Goal: Task Accomplishment & Management: Use online tool/utility

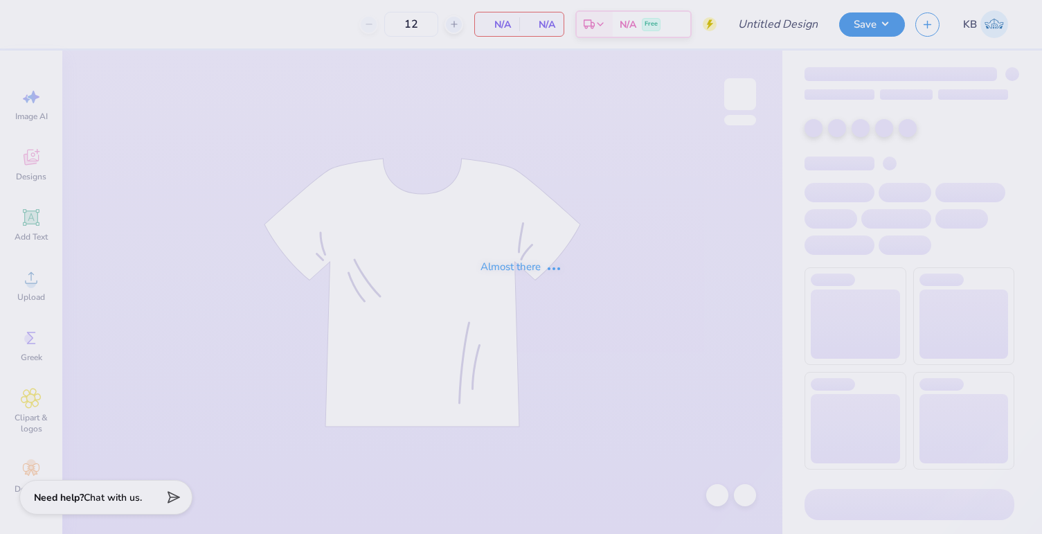
type input "[PERSON_NAME] : [GEOGRAPHIC_DATA]"
type input "24"
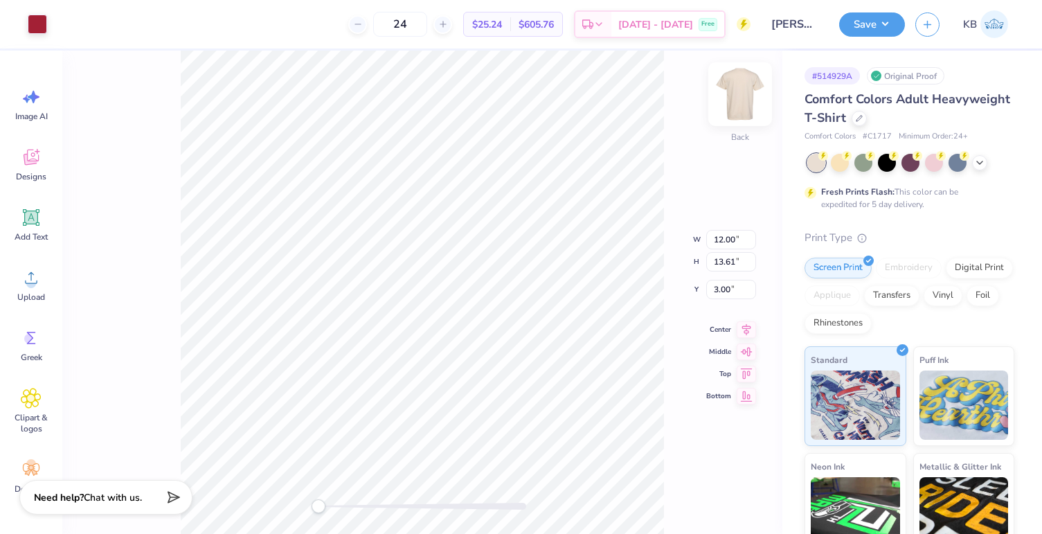
click at [749, 91] on img at bounding box center [740, 93] width 55 height 55
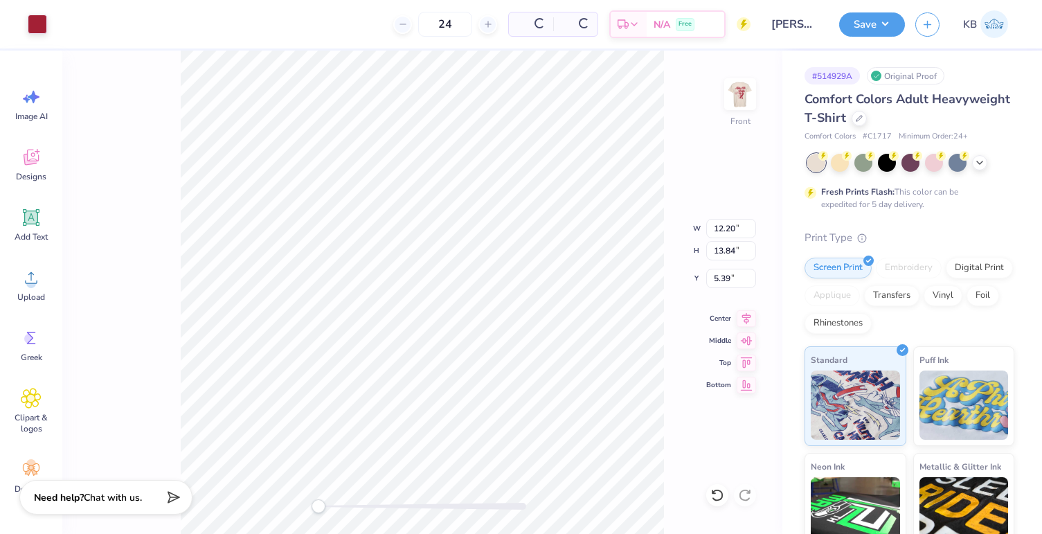
type input "3.00"
type input "14.33"
type input "16.26"
type input "3.25"
type input "12.56"
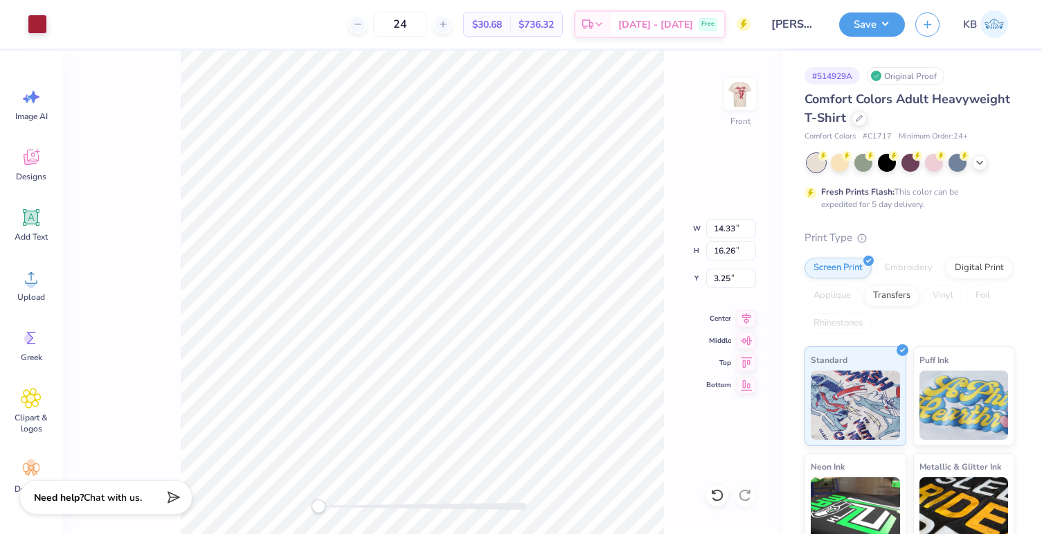
type input "14.25"
type input "3.00"
type input "13.42"
type input "15.22"
type input "2.51"
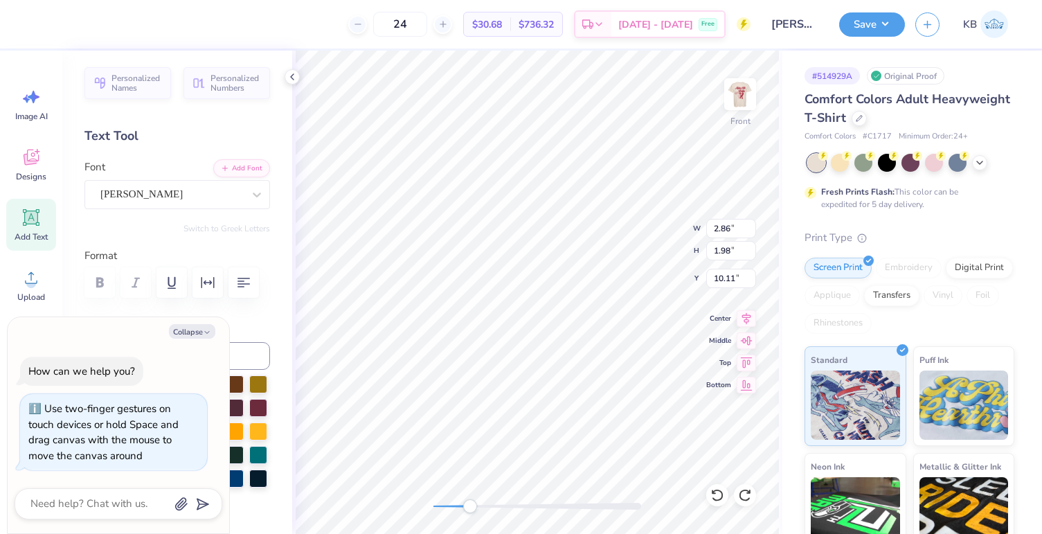
drag, startPoint x: 441, startPoint y: 507, endPoint x: 457, endPoint y: 504, distance: 17.0
click at [457, 504] on div at bounding box center [538, 506] width 208 height 7
click at [419, 501] on div "Front W 2.86 2.86 " H 1.98 1.98 " Y 10.11 10.11 " Center Middle Top Bottom" at bounding box center [537, 292] width 490 height 483
type textarea "x"
type input "3.33"
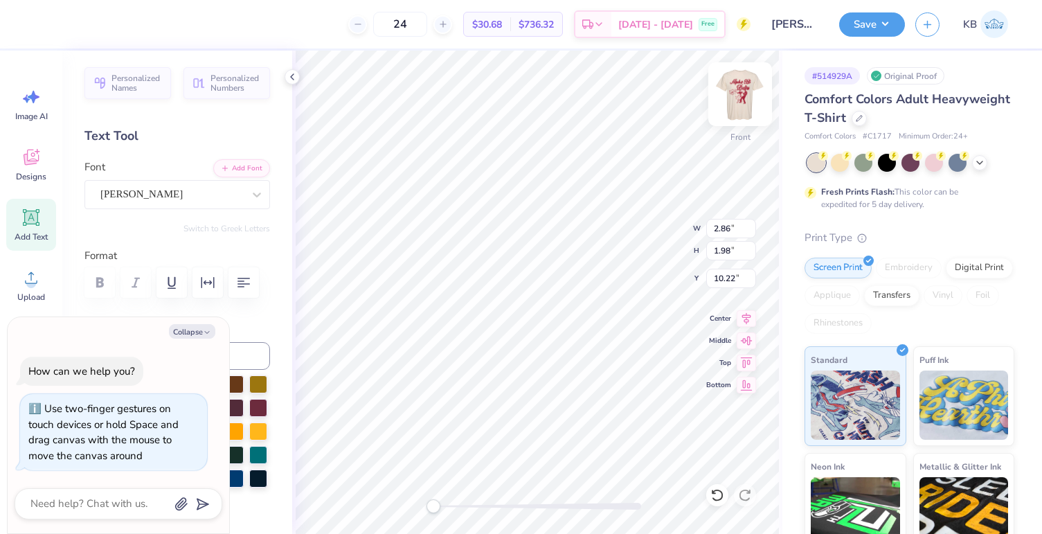
click at [748, 96] on img at bounding box center [740, 93] width 55 height 55
drag, startPoint x: 433, startPoint y: 509, endPoint x: 459, endPoint y: 509, distance: 26.3
click at [459, 509] on div "Accessibility label" at bounding box center [459, 506] width 14 height 14
type textarea "x"
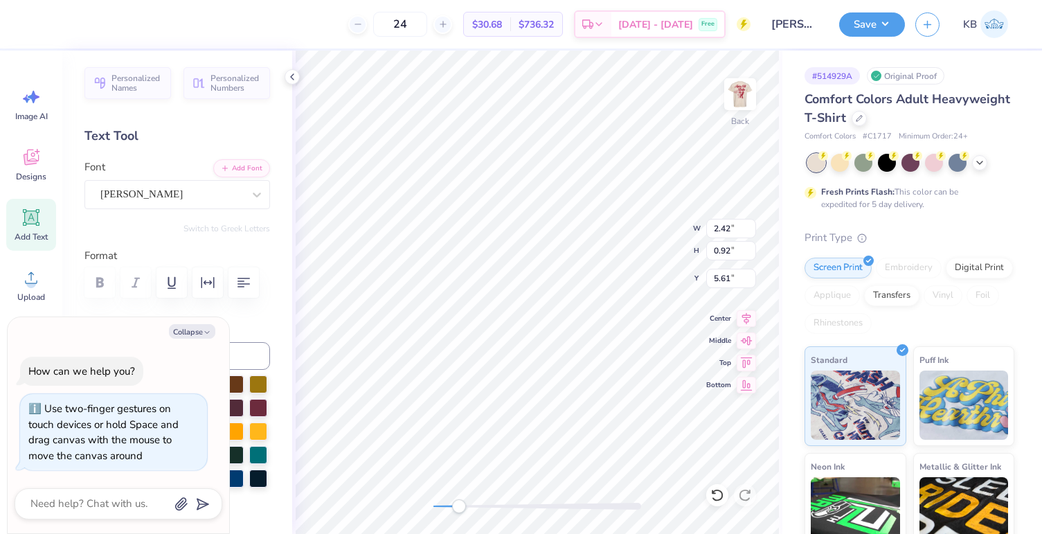
type textarea "My Tie"
type textarea "x"
type textarea "My Tie 2"
type textarea "x"
type textarea "My Tie 20"
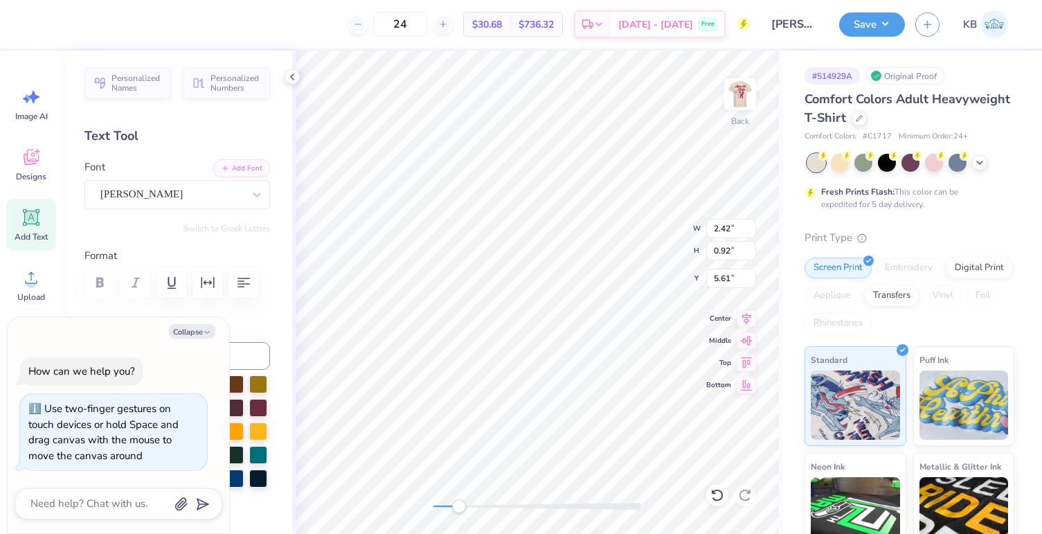
type textarea "x"
type textarea "My Tie 202"
type textarea "x"
type textarea "My Tie 2025"
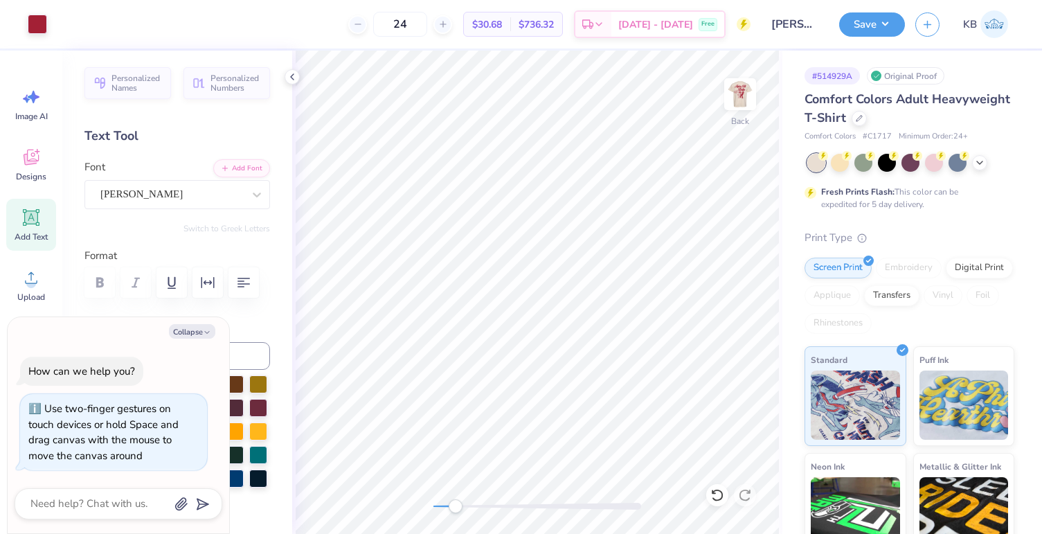
click at [456, 499] on div "Accessibility label" at bounding box center [456, 506] width 14 height 14
click at [456, 496] on div "Back" at bounding box center [537, 292] width 490 height 483
click at [739, 84] on img at bounding box center [740, 93] width 55 height 55
click at [740, 109] on img at bounding box center [740, 93] width 55 height 55
click at [28, 274] on icon at bounding box center [31, 277] width 21 height 21
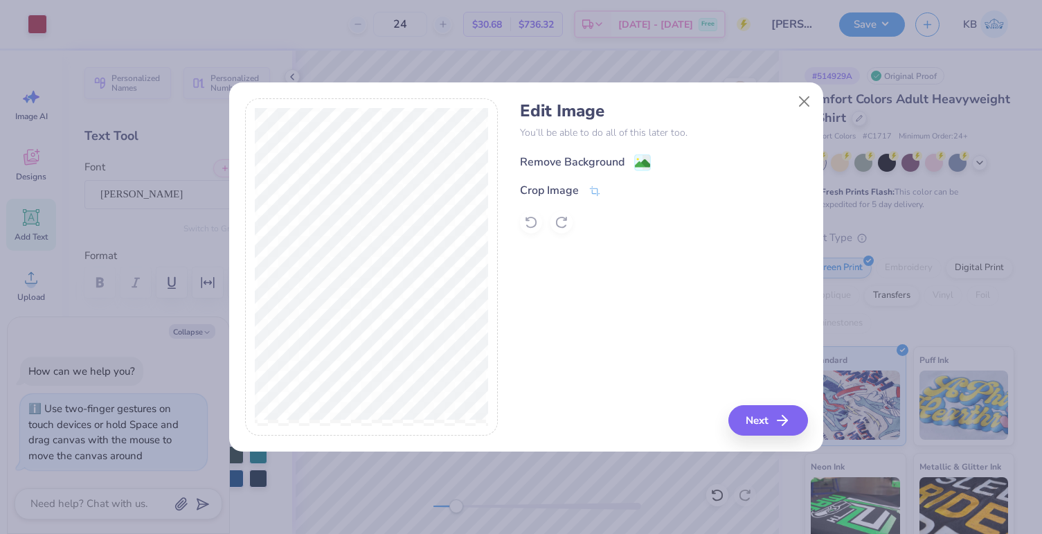
click at [567, 163] on div "Remove Background" at bounding box center [572, 162] width 105 height 17
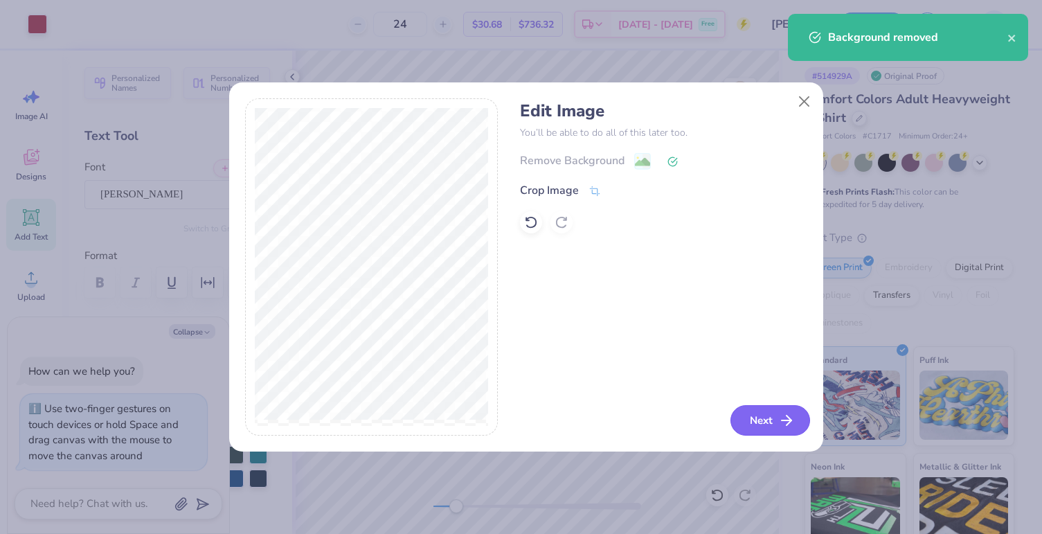
click at [752, 420] on button "Next" at bounding box center [771, 420] width 80 height 30
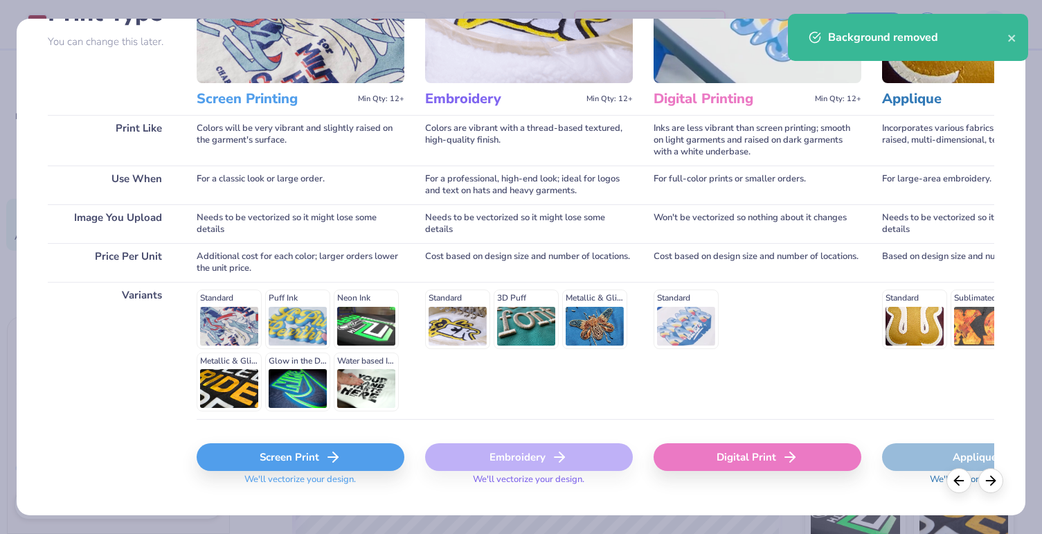
scroll to position [157, 0]
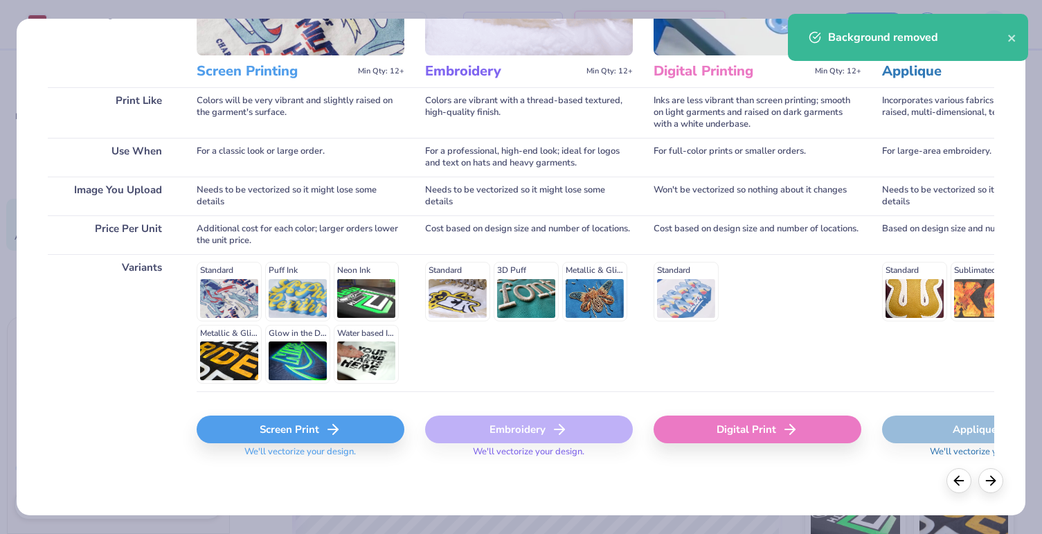
click at [249, 439] on div "Screen Print" at bounding box center [301, 430] width 208 height 28
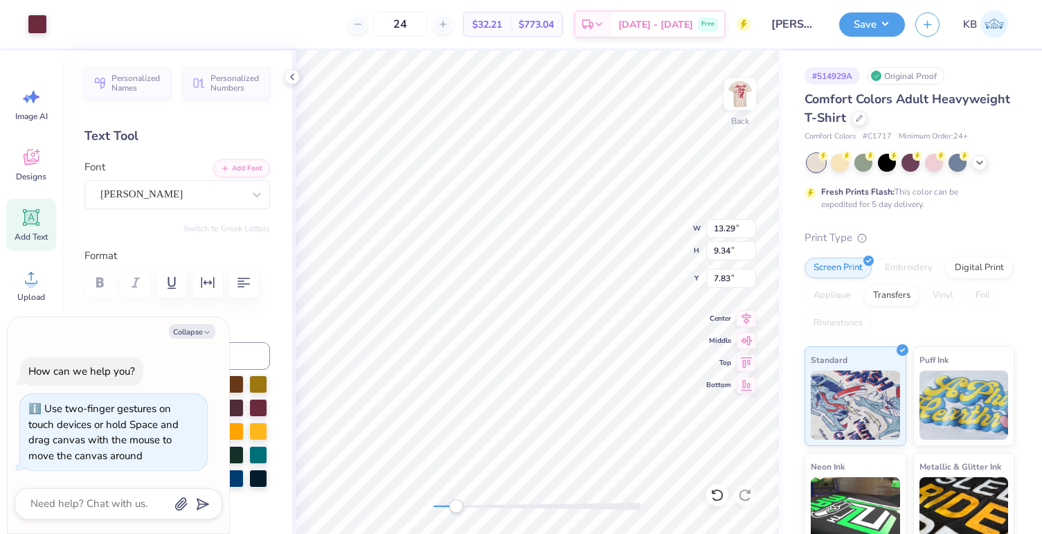
type textarea "x"
type input "6.17"
type input "4.34"
type input "12.83"
click at [625, 517] on li "Send to Back" at bounding box center [645, 517] width 109 height 27
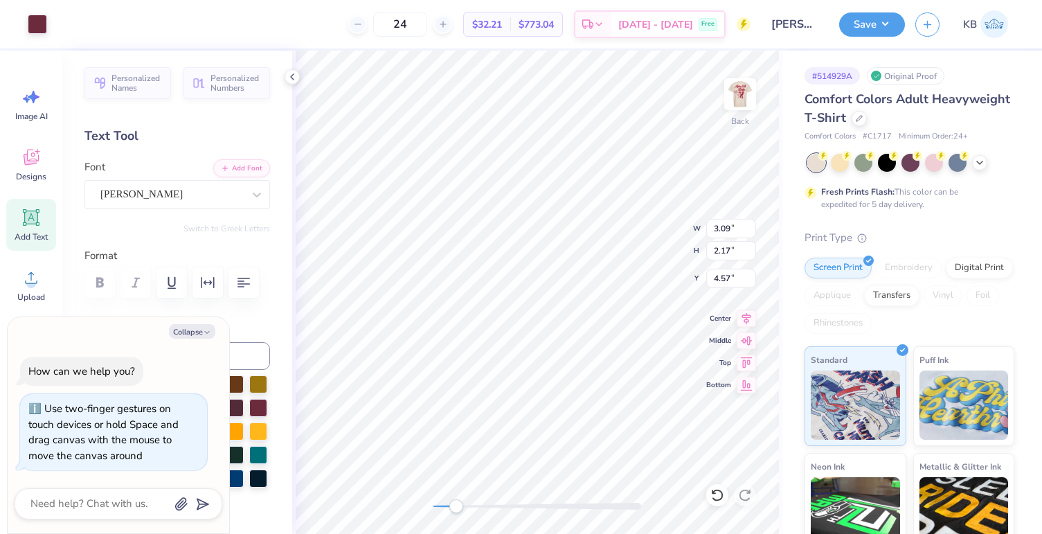
type textarea "x"
type input "3.54"
type input "0.78"
type input "5.77"
type textarea "x"
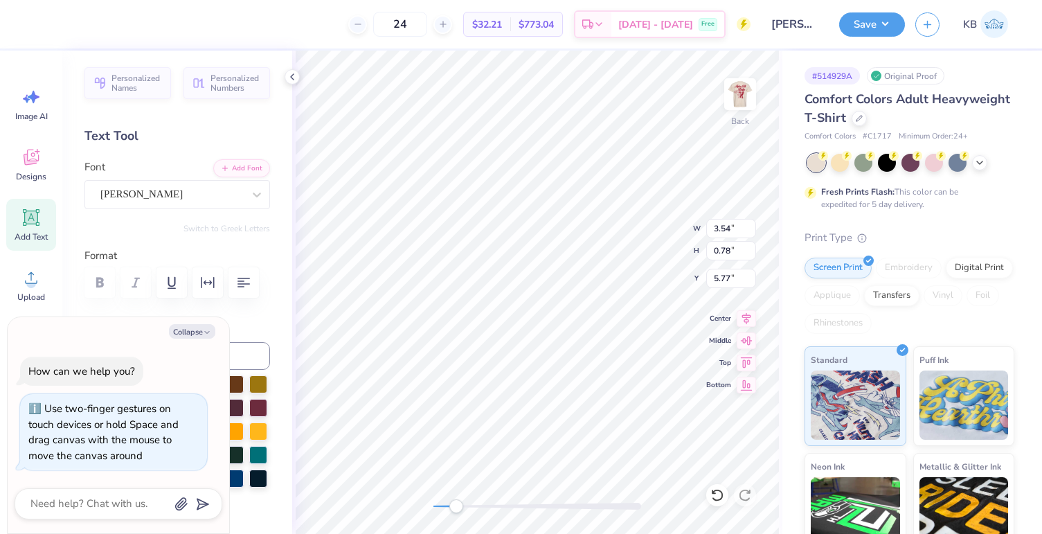
type textarea "My Tie"
type textarea "x"
type textarea "My Tie"
click at [476, 493] on div "Back" at bounding box center [537, 292] width 490 height 483
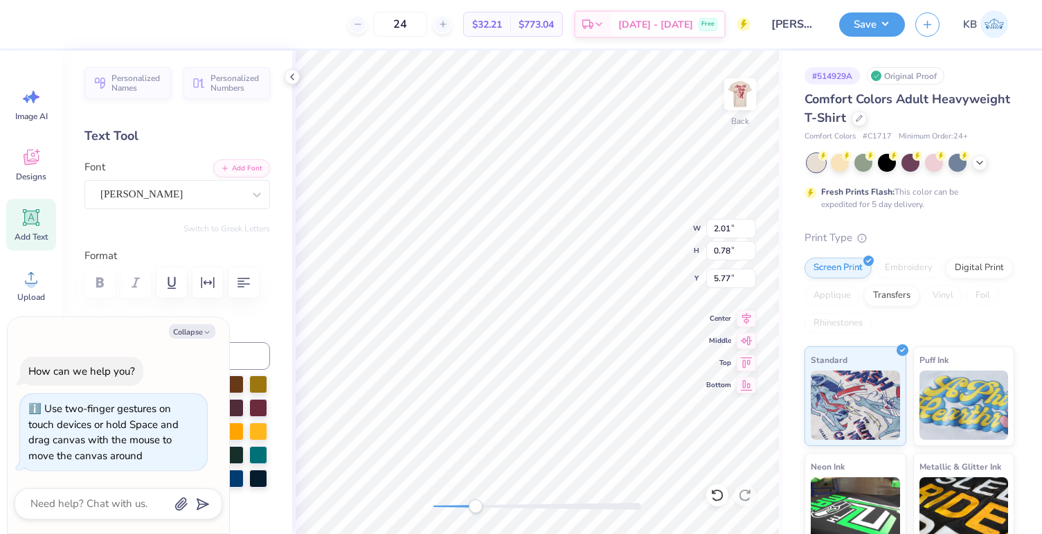
type textarea "x"
type textarea "My Tie"
type textarea "x"
type textarea "My Tie 2"
type textarea "x"
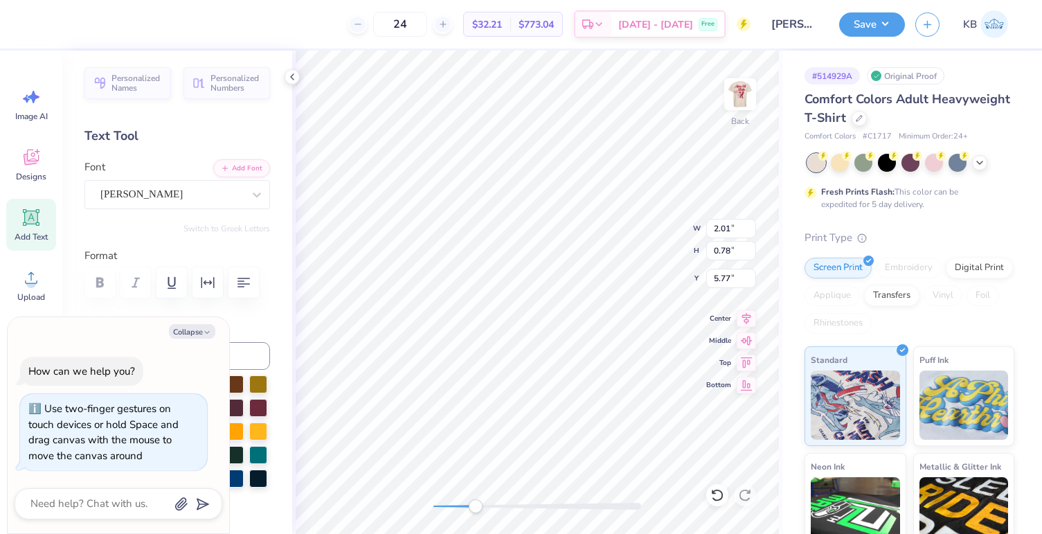
type textarea "My Tie 20"
type textarea "x"
type textarea "My Tie 202"
type textarea "x"
type textarea "My Tie 2025"
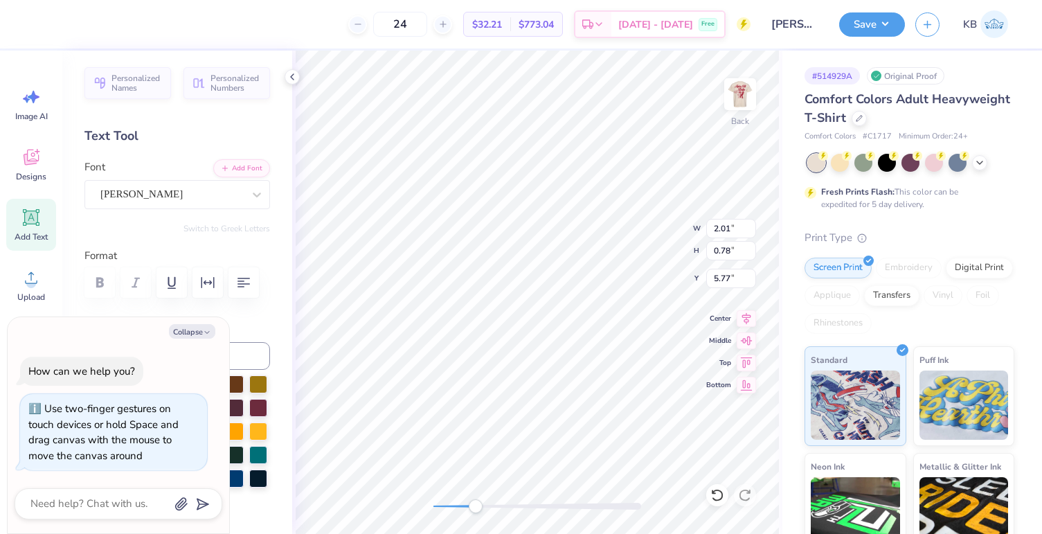
scroll to position [11, 4]
type textarea "x"
type textarea "My Tie '"
type textarea "x"
type textarea "My Tie '2"
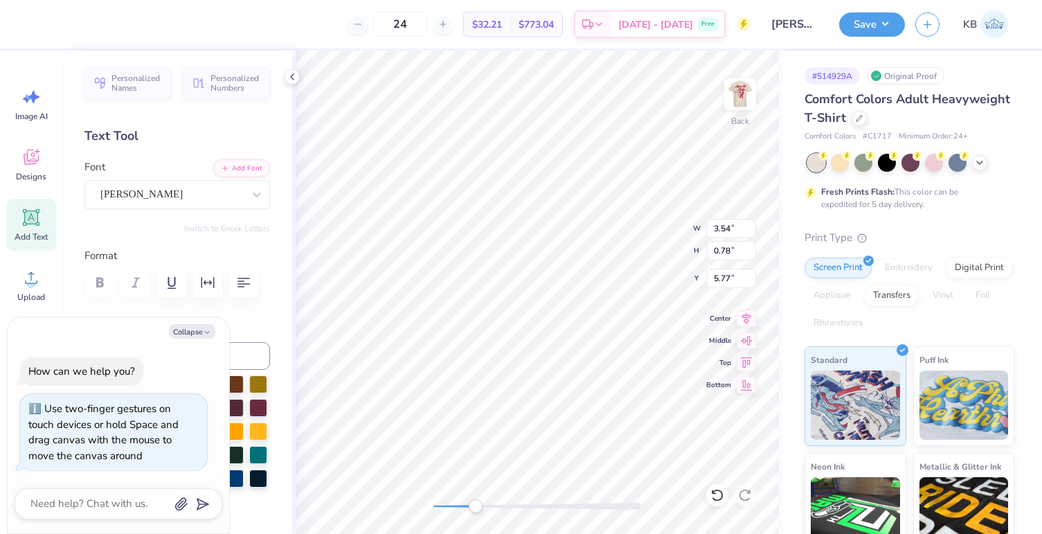
type textarea "x"
type textarea "My Tie '25"
type textarea "x"
type input "3.97"
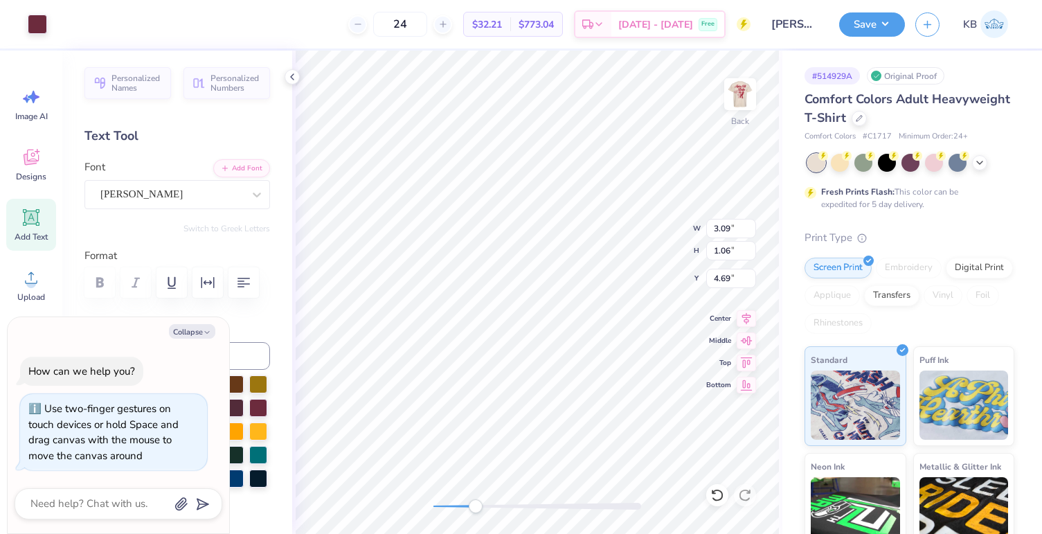
type input "1.53"
type input "4.35"
type textarea "x"
type input "4.34"
type textarea "x"
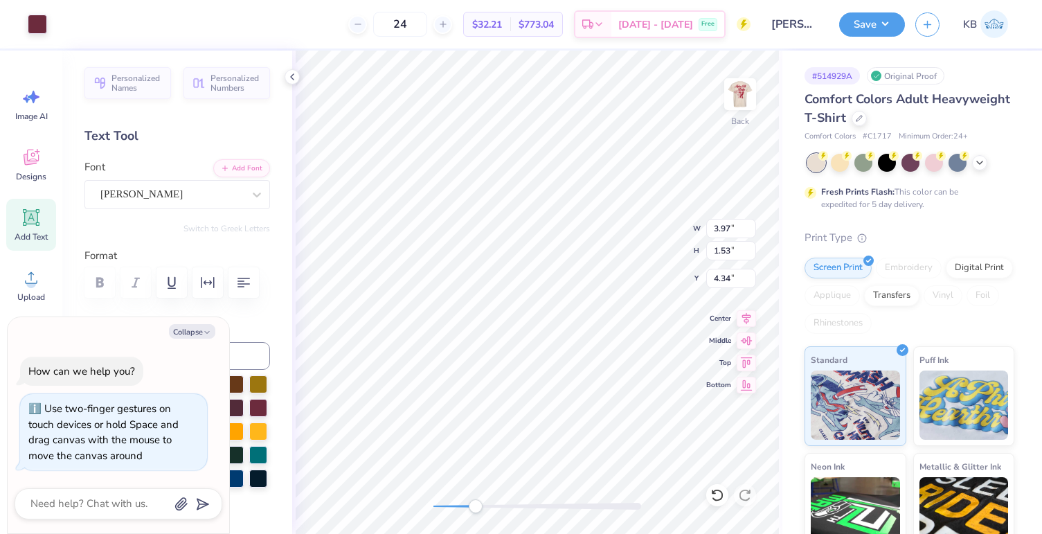
type input "3.71"
type input "1.27"
type input "4.48"
click at [530, 373] on li "Group" at bounding box center [552, 381] width 109 height 27
click at [455, 490] on div "Back" at bounding box center [537, 292] width 490 height 483
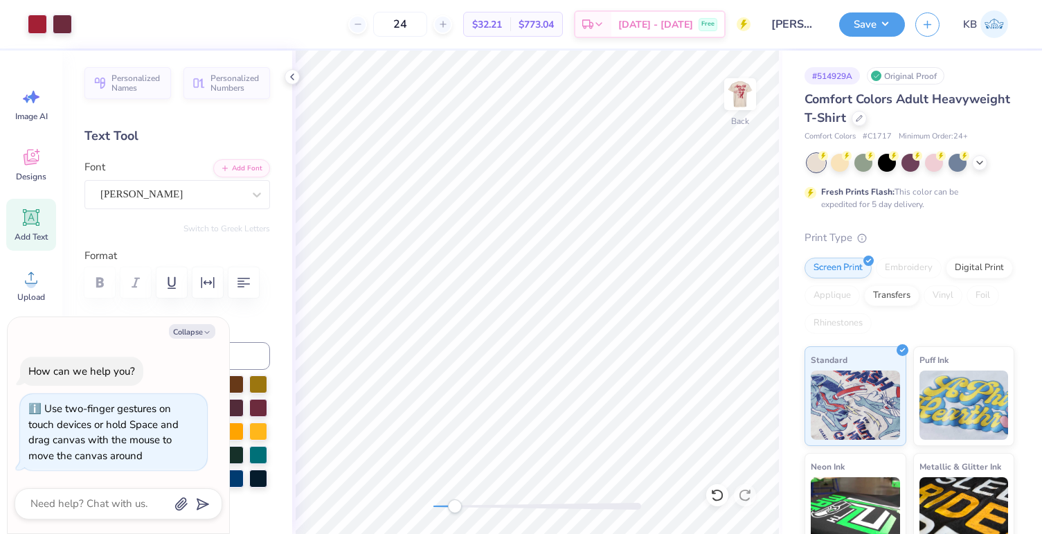
click at [78, 24] on div "Art colors 24 $32.21 Per Item $773.04 Total Est. Delivery [DATE] - [DATE] Free …" at bounding box center [521, 24] width 1042 height 48
click at [71, 24] on div at bounding box center [62, 22] width 19 height 19
type textarea "x"
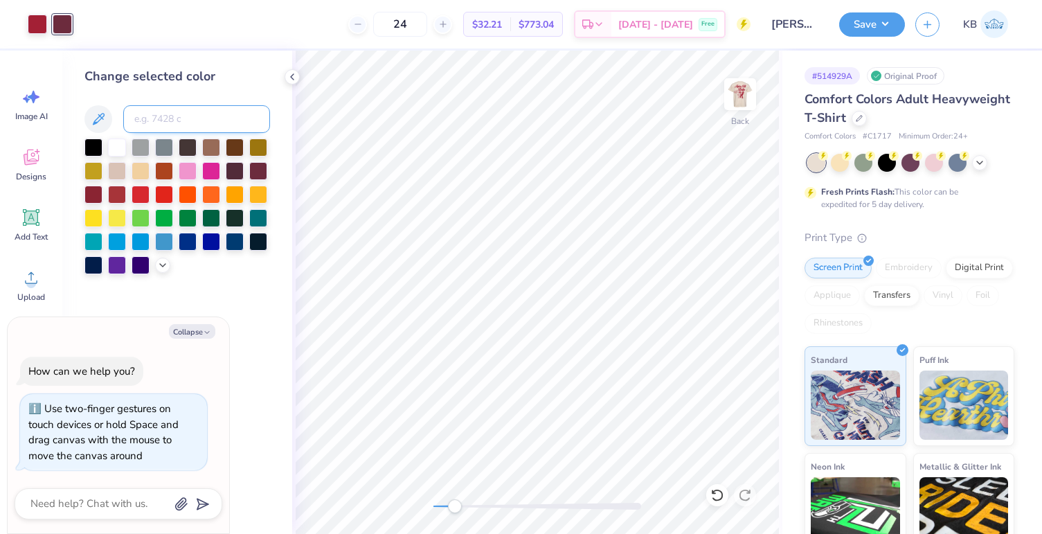
click at [189, 120] on input at bounding box center [196, 119] width 147 height 28
type input "201"
type textarea "x"
click at [863, 114] on icon at bounding box center [859, 117] width 7 height 7
type textarea "x"
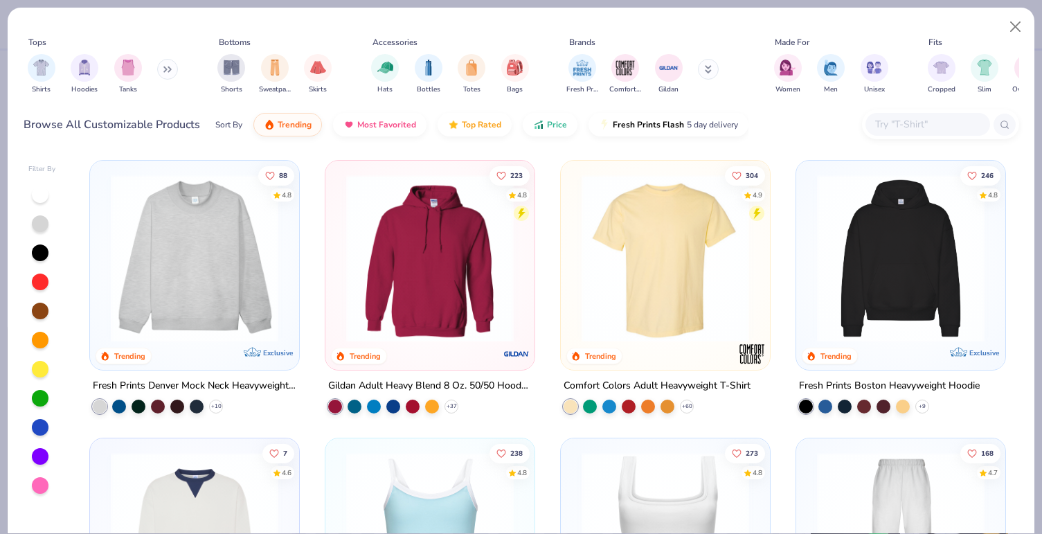
click at [878, 124] on input "text" at bounding box center [927, 124] width 107 height 16
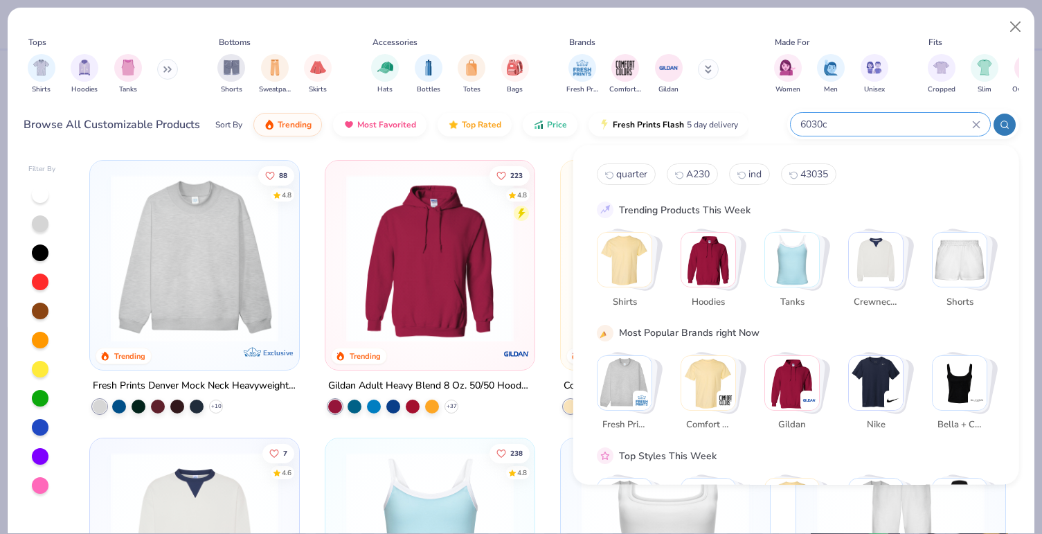
type input "6030cc"
type textarea "x"
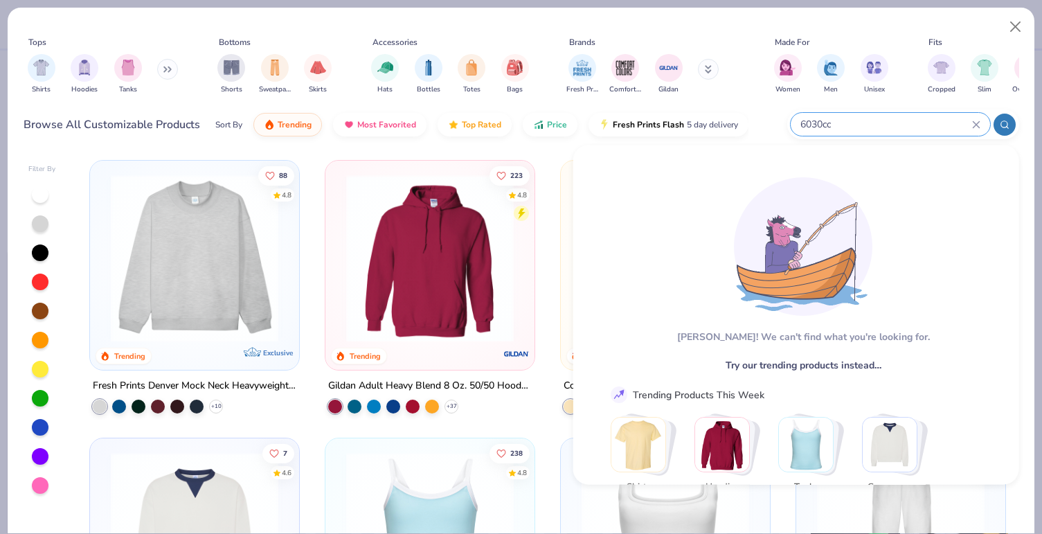
click at [825, 125] on input "6030cc" at bounding box center [885, 124] width 173 height 16
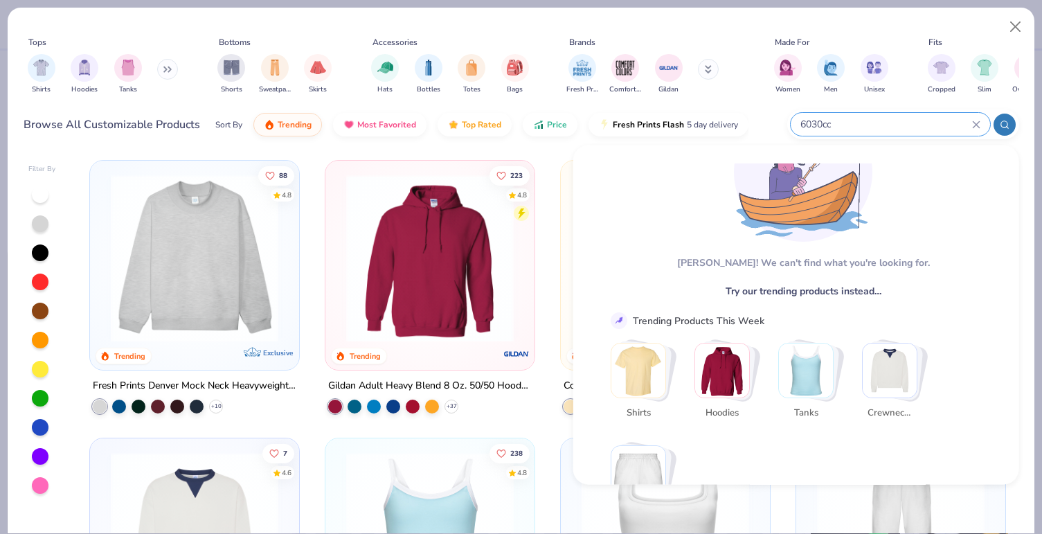
scroll to position [75, 0]
type input "6030cc"
click at [648, 369] on img "Stack Card Button Shirts" at bounding box center [639, 371] width 54 height 54
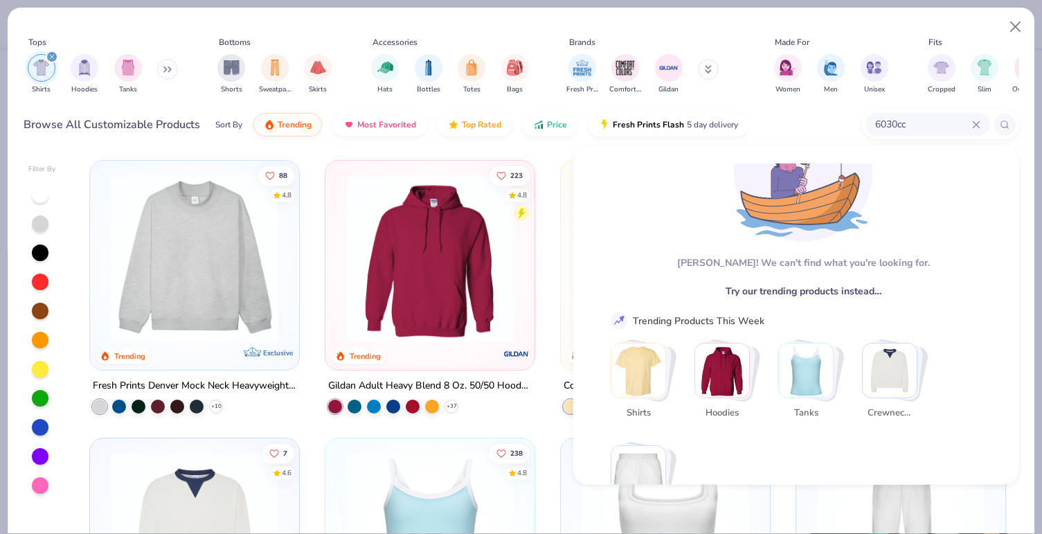
type textarea "x"
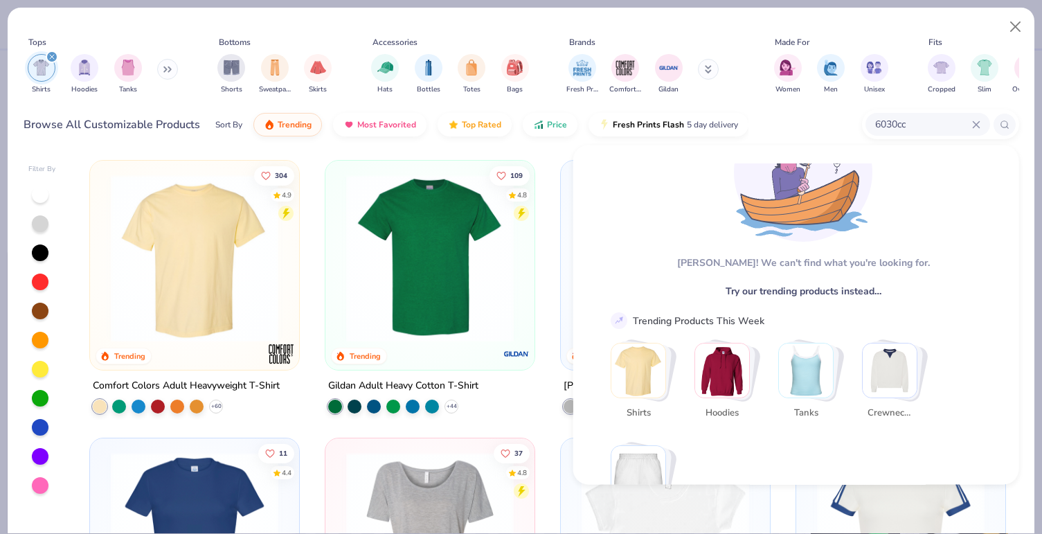
click at [776, 111] on div "Browse All Customizable Products Sort By Trending Most Favorited Top Rated Pric…" at bounding box center [522, 124] width 996 height 39
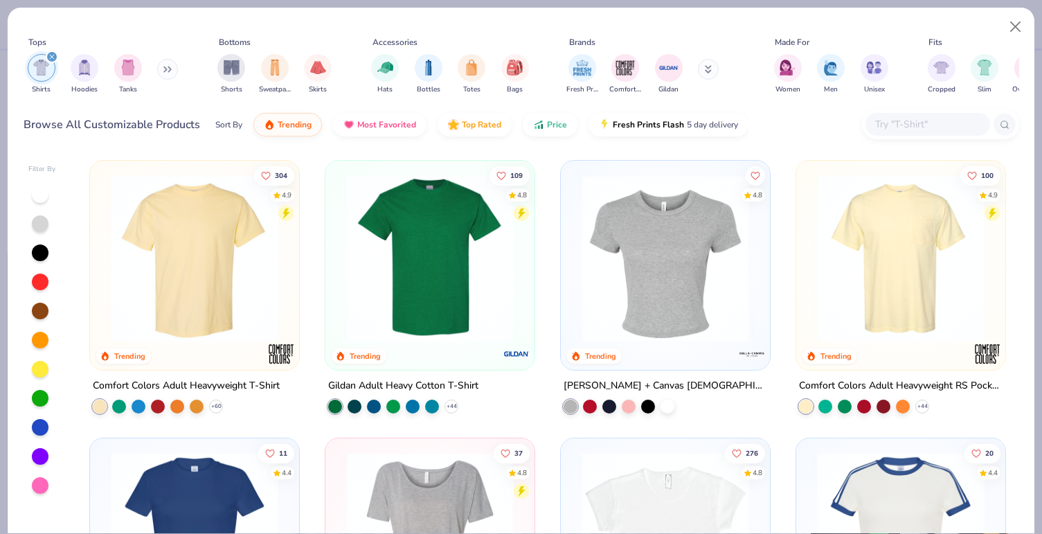
click at [857, 244] on img at bounding box center [900, 259] width 181 height 168
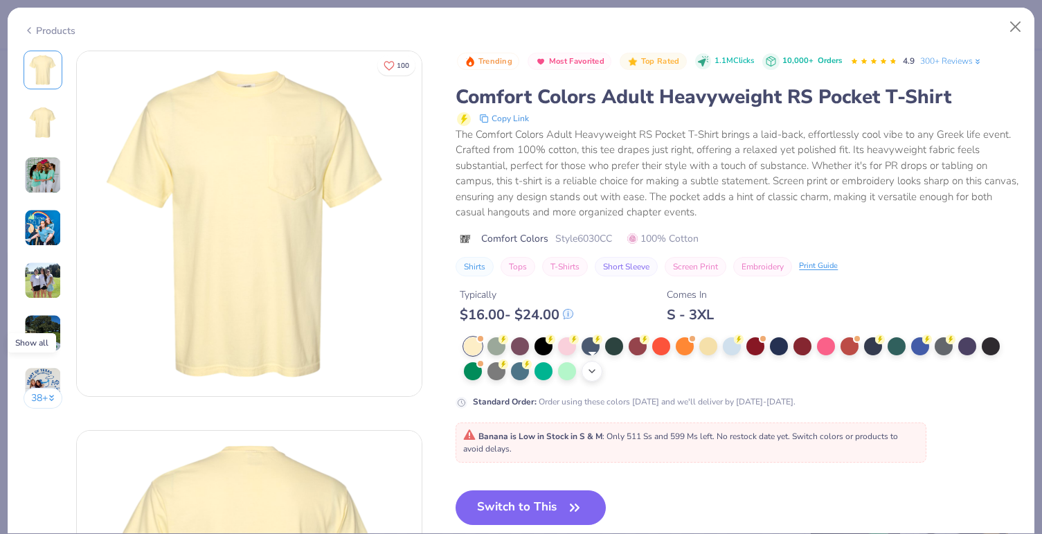
click at [596, 372] on icon at bounding box center [592, 371] width 11 height 11
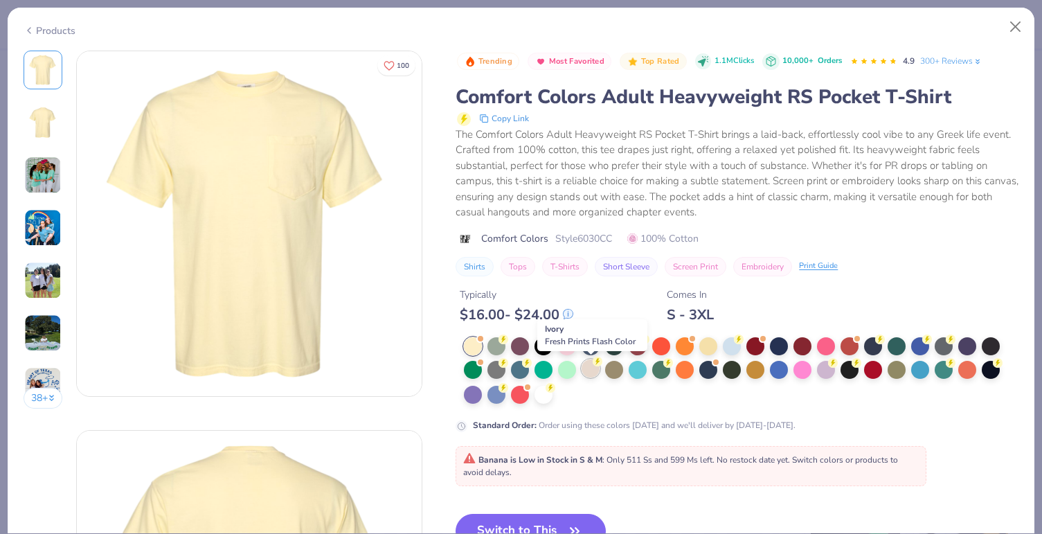
click at [594, 373] on div at bounding box center [591, 368] width 18 height 18
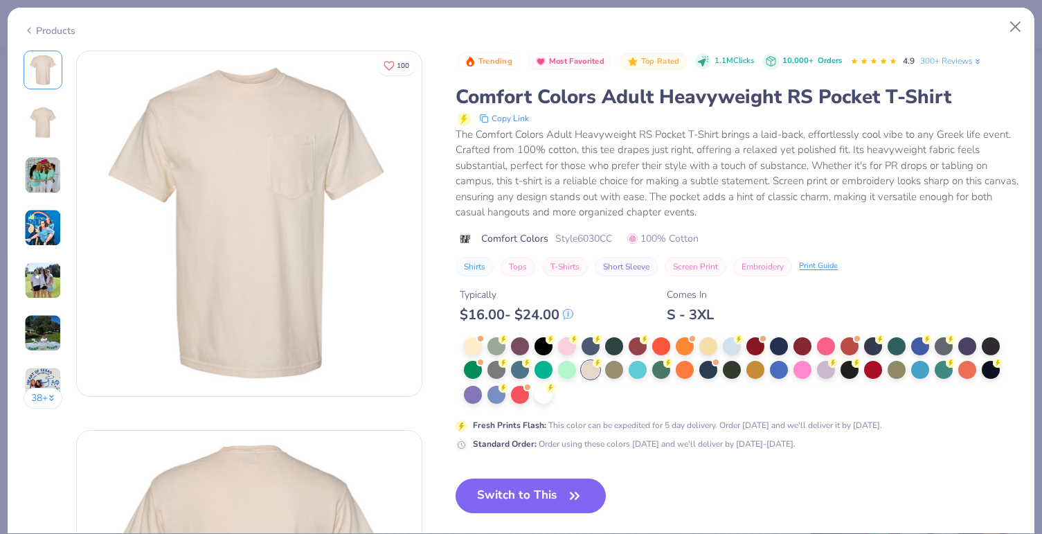
click at [541, 492] on button "Switch to This" at bounding box center [531, 496] width 150 height 35
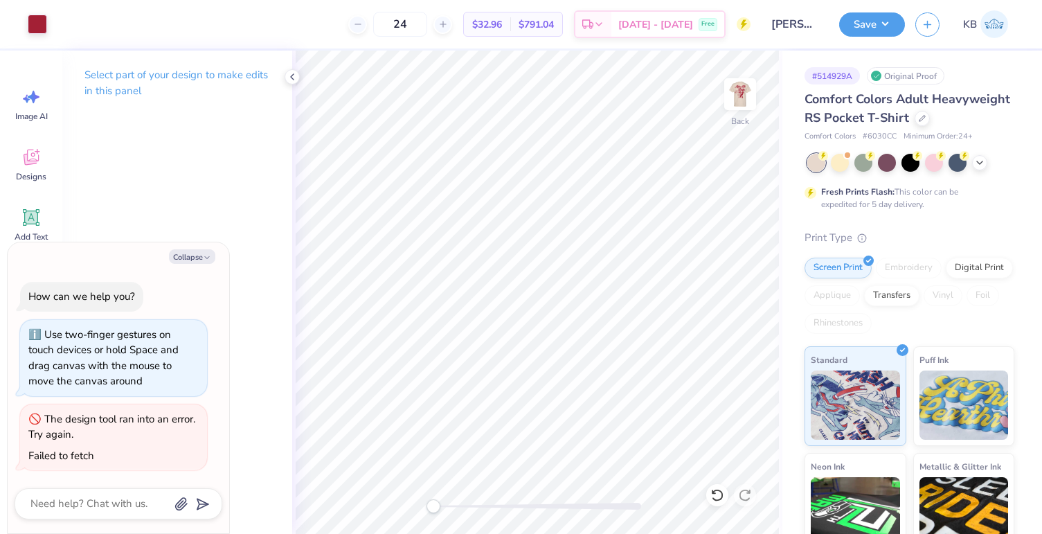
click at [422, 501] on div "Back" at bounding box center [537, 292] width 490 height 483
click at [738, 106] on img at bounding box center [740, 93] width 55 height 55
type textarea "x"
click at [425, 29] on input "24" at bounding box center [400, 24] width 54 height 25
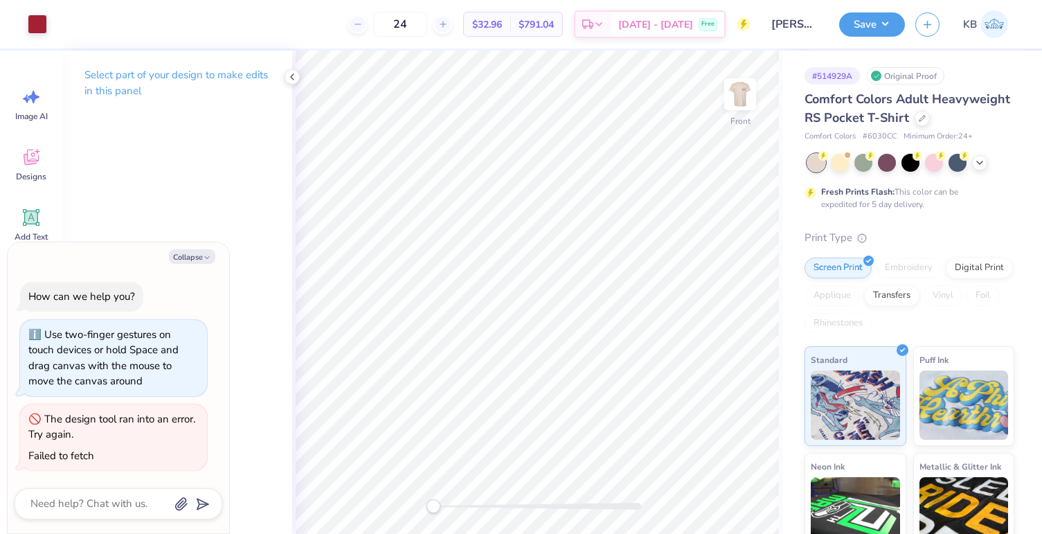
type input "2"
type input "30"
type textarea "x"
type input "30"
click at [735, 100] on img at bounding box center [740, 93] width 55 height 55
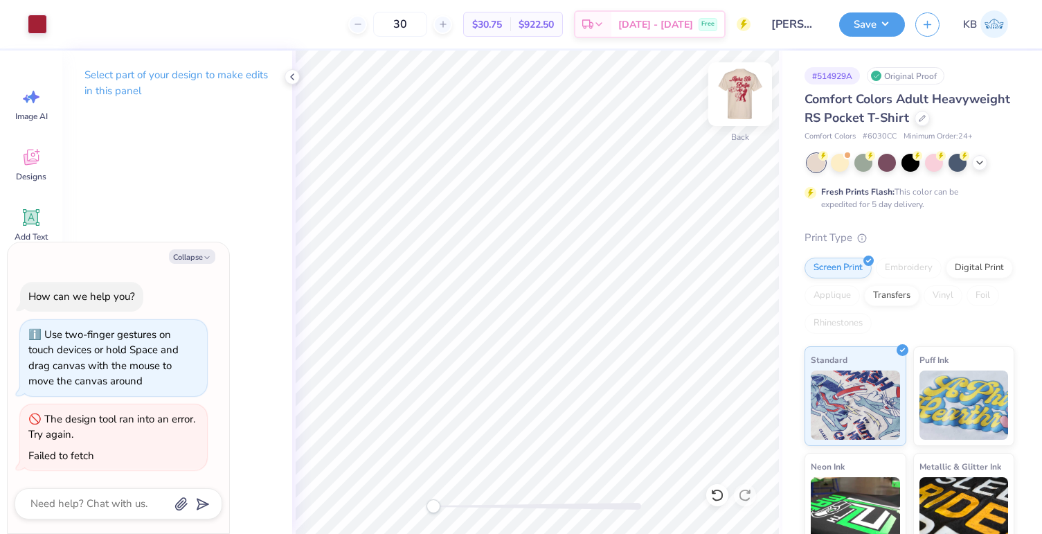
click at [744, 89] on img at bounding box center [740, 93] width 55 height 55
click at [853, 24] on button "Save" at bounding box center [872, 22] width 66 height 24
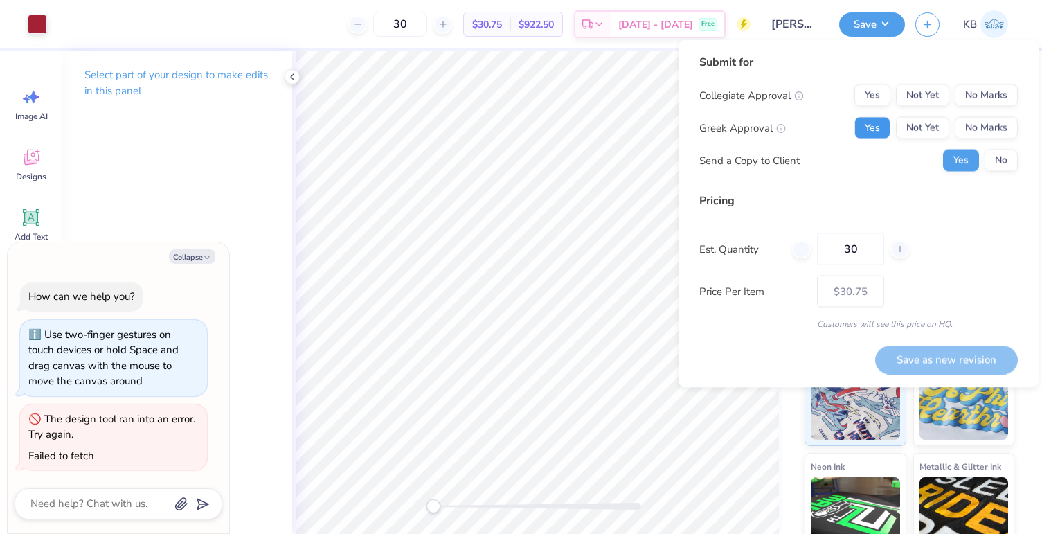
click at [872, 124] on button "Yes" at bounding box center [873, 128] width 36 height 22
click at [969, 94] on button "No Marks" at bounding box center [986, 95] width 63 height 22
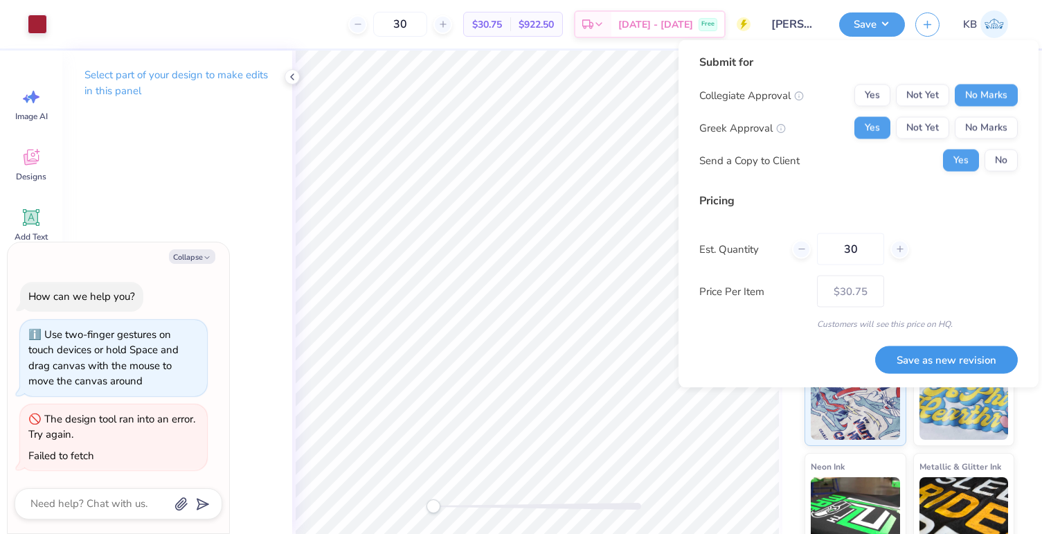
click at [908, 355] on button "Save as new revision" at bounding box center [946, 360] width 143 height 28
type textarea "x"
type input "– –"
type textarea "x"
type input "$30.75"
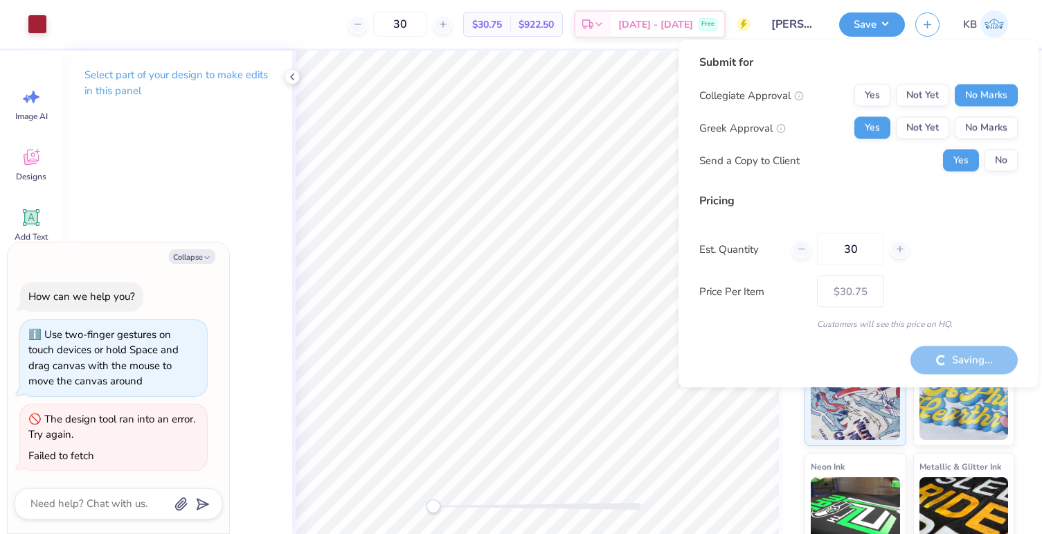
type textarea "x"
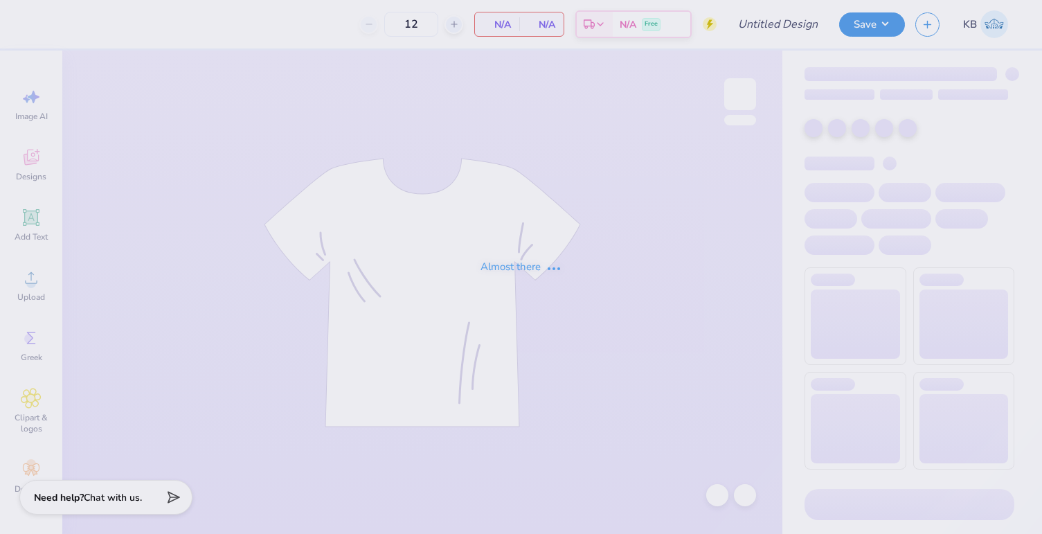
type input "[MEDICAL_DATA] My Tie"
type input "70"
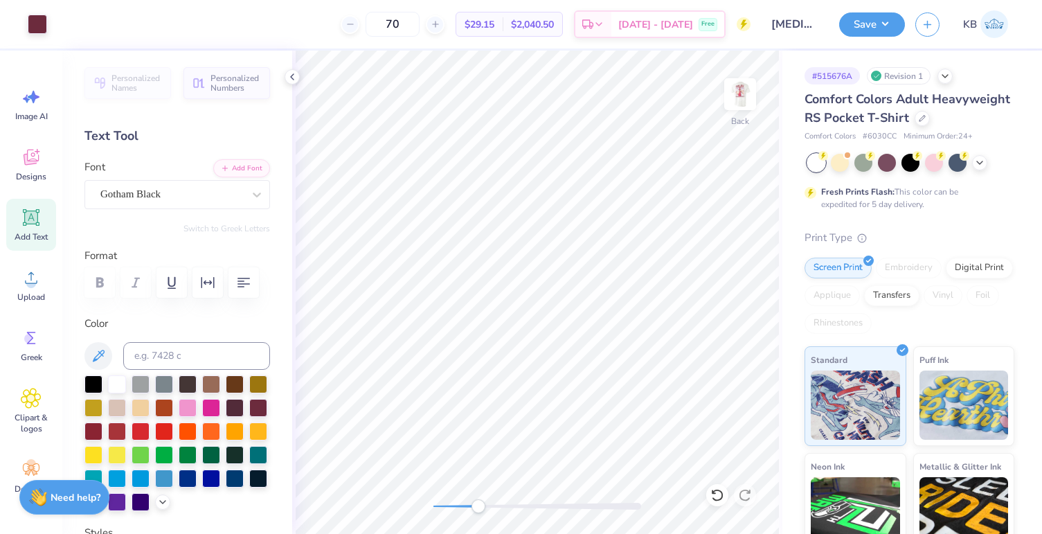
drag, startPoint x: 438, startPoint y: 504, endPoint x: 482, endPoint y: 504, distance: 43.6
click at [482, 504] on div "Accessibility label" at bounding box center [479, 506] width 14 height 14
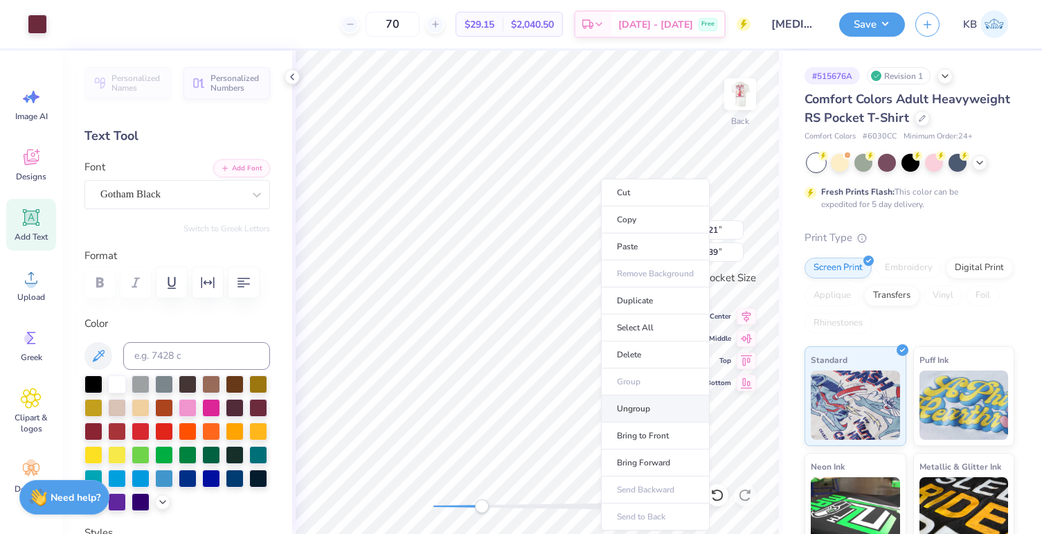
click at [612, 418] on li "Ungroup" at bounding box center [655, 408] width 109 height 27
